Goal: Use online tool/utility: Utilize a website feature to perform a specific function

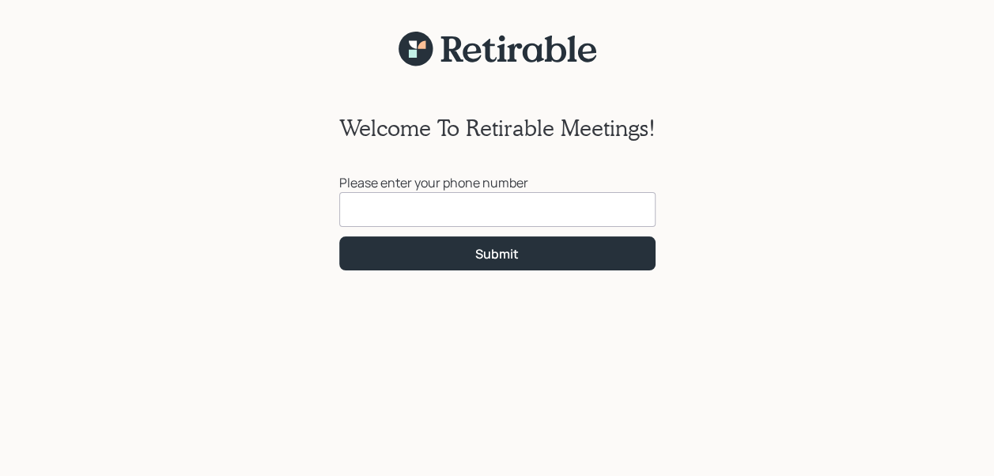
click at [397, 217] on input at bounding box center [497, 209] width 316 height 35
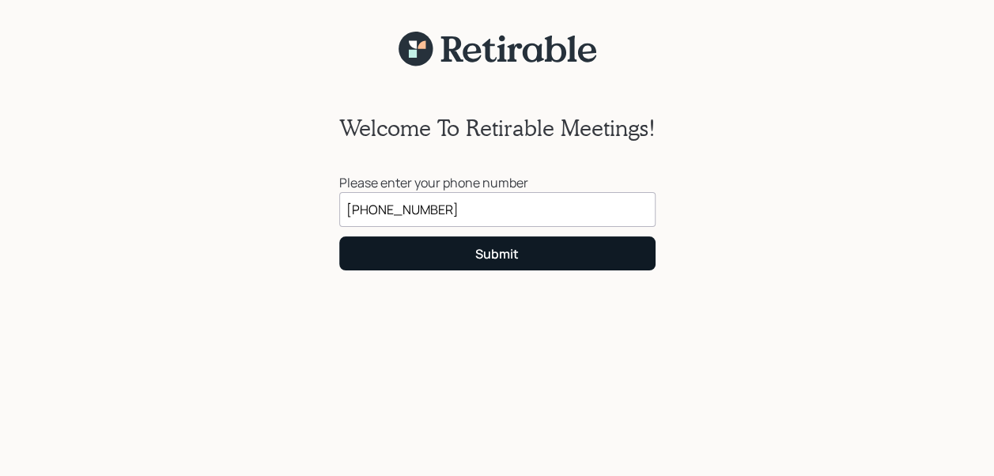
type input "[PHONE_NUMBER]"
click at [457, 252] on button "Submit" at bounding box center [497, 253] width 316 height 34
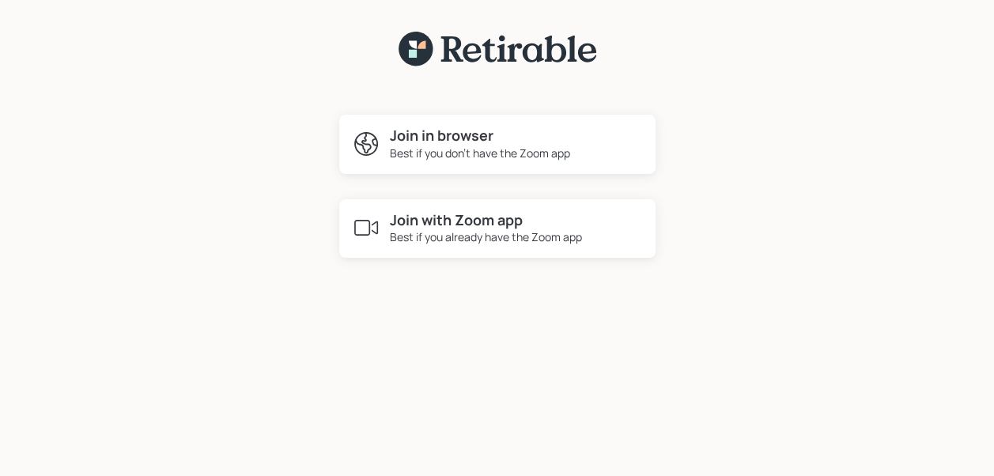
click at [416, 136] on h4 "Join in browser" at bounding box center [480, 135] width 180 height 17
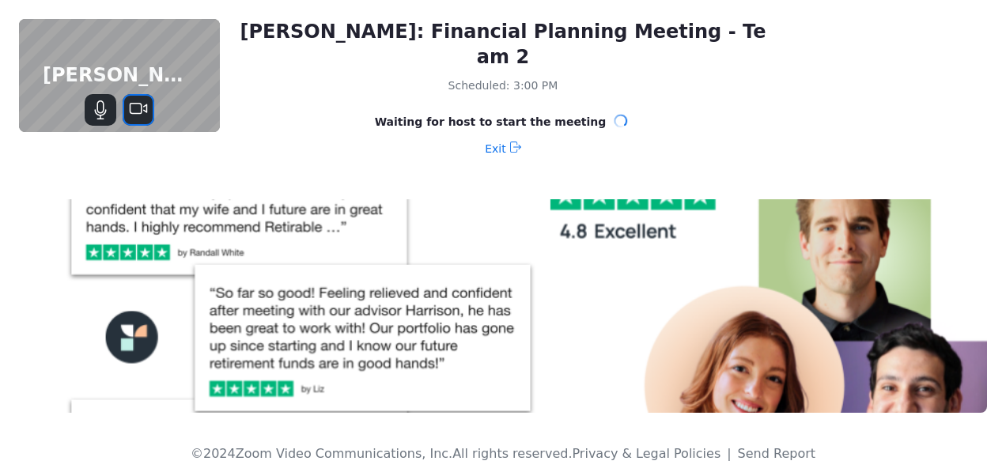
click at [136, 111] on icon "Stop Video" at bounding box center [138, 109] width 19 height 19
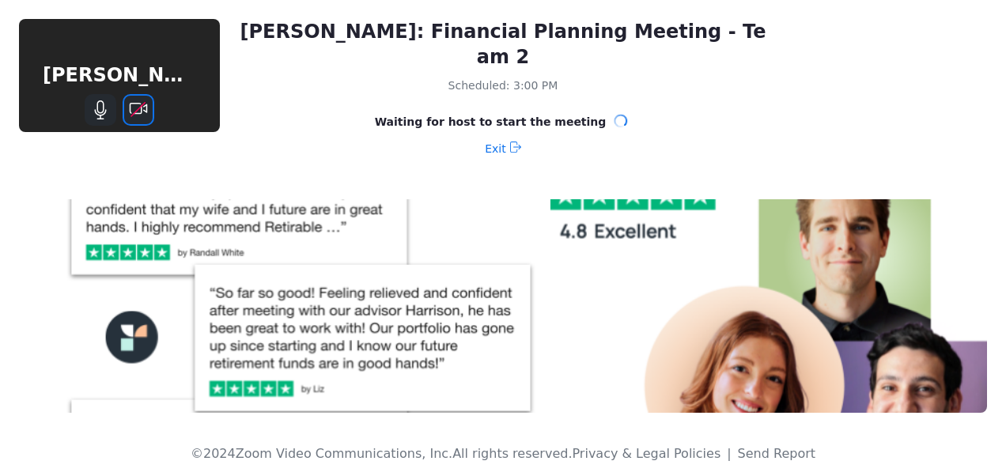
click at [138, 111] on icon "Start Video" at bounding box center [138, 109] width 15 height 15
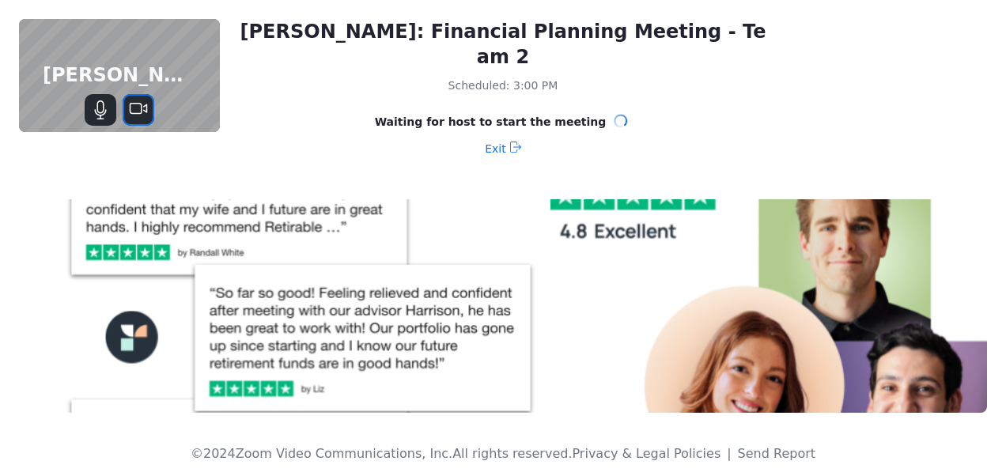
click at [144, 104] on icon "Stop Video" at bounding box center [138, 109] width 19 height 19
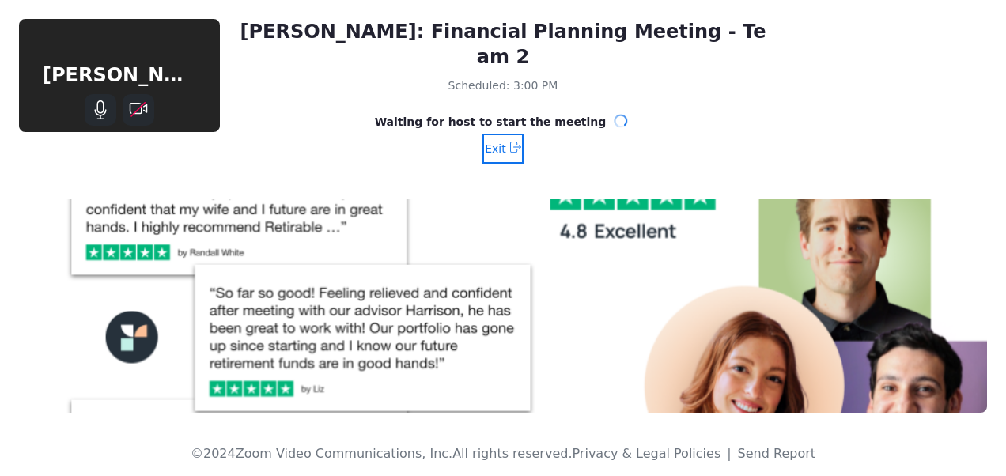
click at [501, 136] on span "Exit" at bounding box center [495, 148] width 21 height 25
